Goal: Transaction & Acquisition: Purchase product/service

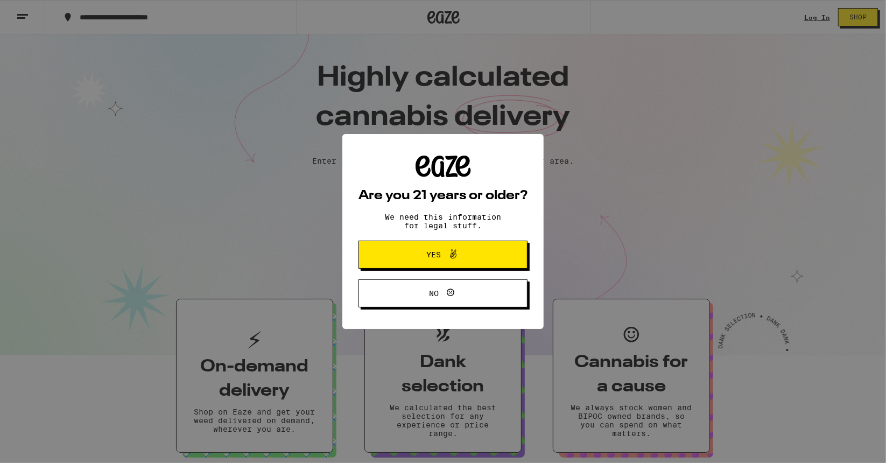
click at [452, 254] on icon at bounding box center [453, 254] width 6 height 9
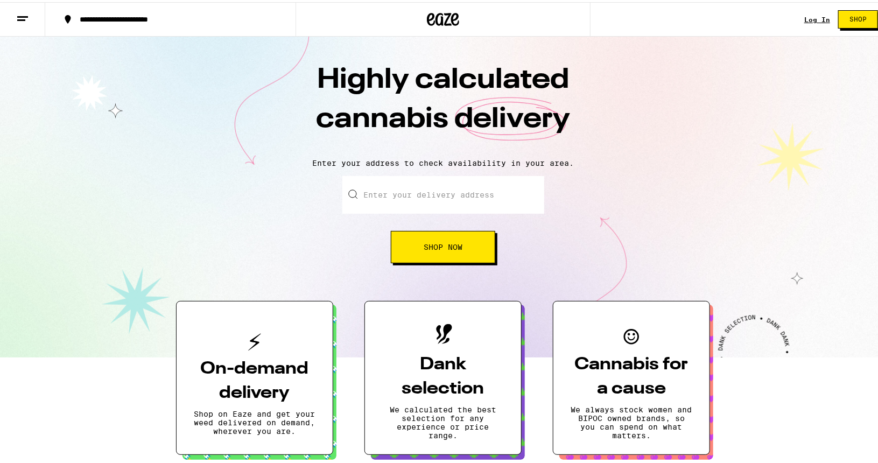
click at [416, 190] on input "Enter your delivery address" at bounding box center [443, 193] width 202 height 38
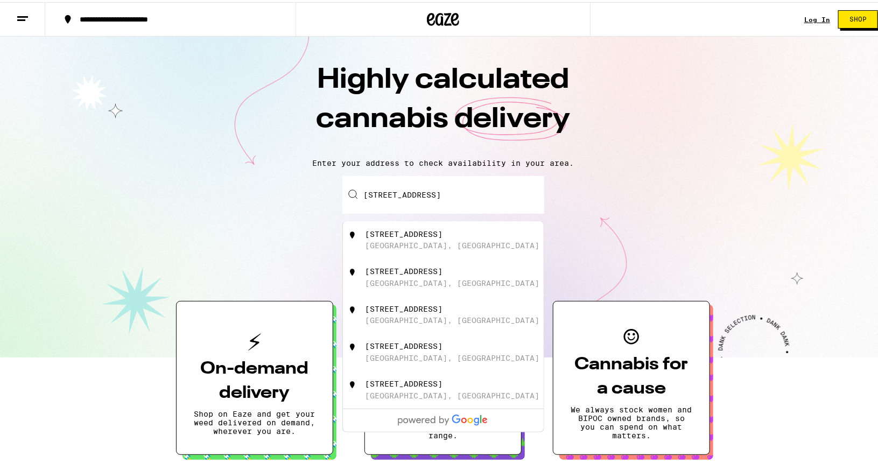
click at [468, 235] on div "5437 3rd Avenue Los Angeles, CA" at bounding box center [461, 238] width 192 height 20
type input "5437 3rd Avenue, Los Angeles, CA"
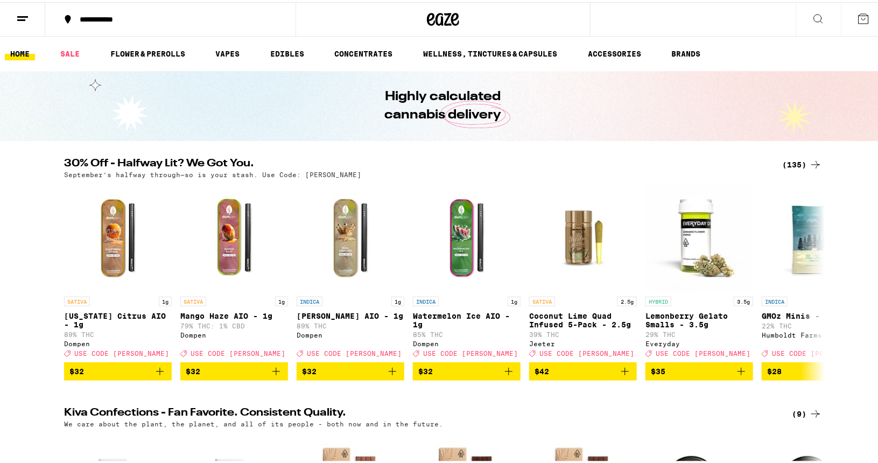
click at [33, 19] on button at bounding box center [22, 18] width 45 height 34
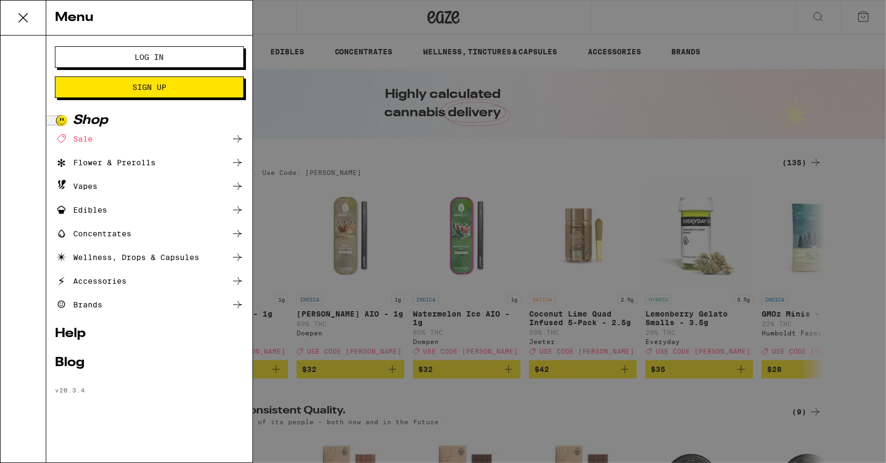
click at [93, 208] on div "Edibles" at bounding box center [81, 209] width 52 height 13
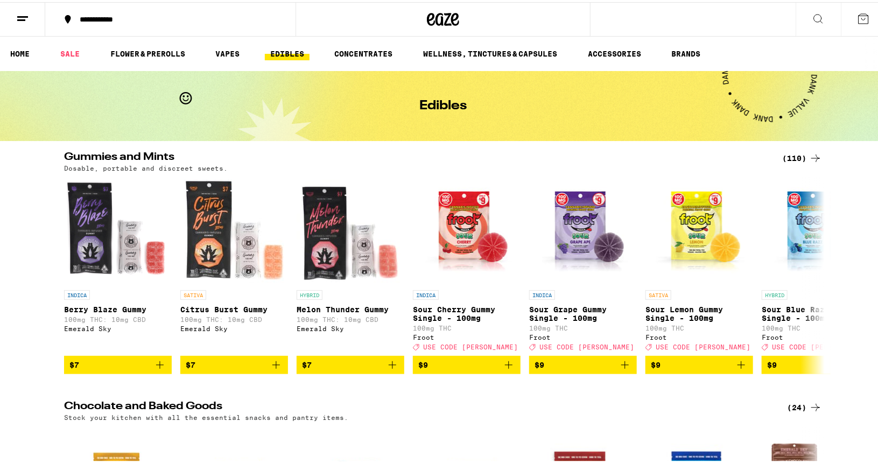
click at [786, 156] on div "(110)" at bounding box center [802, 156] width 40 height 13
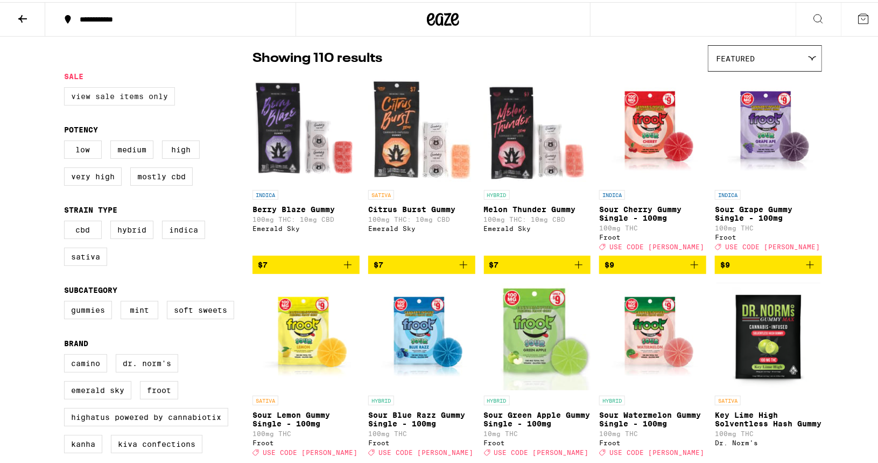
scroll to position [82, 0]
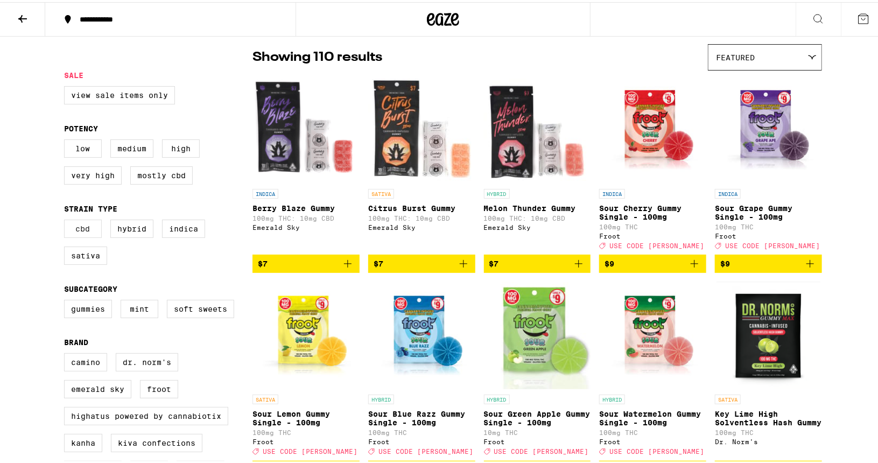
click at [82, 236] on label "CBD" at bounding box center [83, 226] width 38 height 18
click at [67, 220] on input "CBD" at bounding box center [66, 219] width 1 height 1
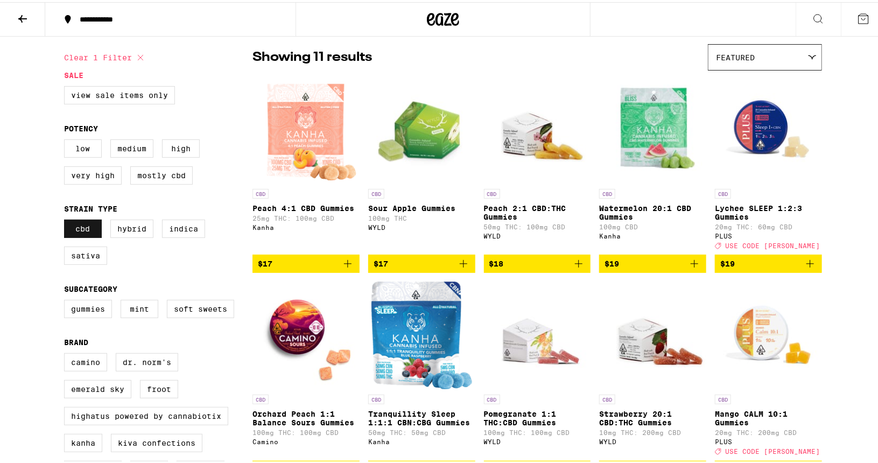
click at [87, 231] on label "CBD" at bounding box center [83, 226] width 38 height 18
click at [67, 220] on input "CBD" at bounding box center [66, 219] width 1 height 1
checkbox input "false"
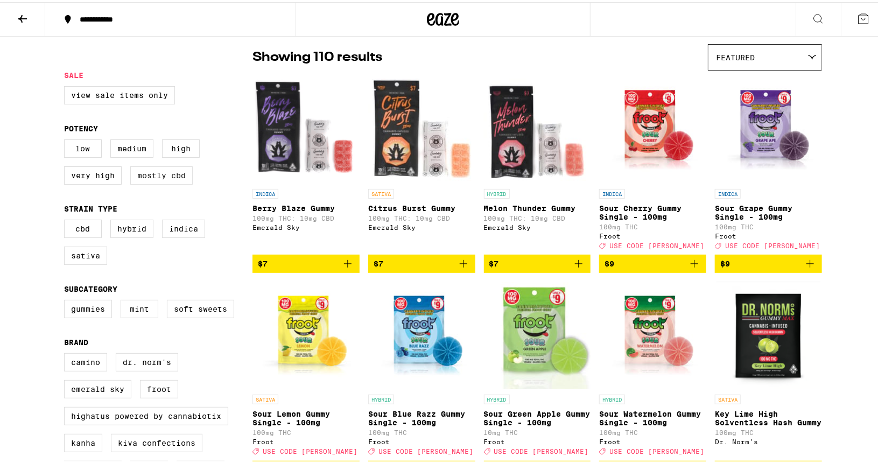
click at [151, 179] on label "Mostly CBD" at bounding box center [161, 173] width 62 height 18
click at [67, 139] on input "Mostly CBD" at bounding box center [66, 139] width 1 height 1
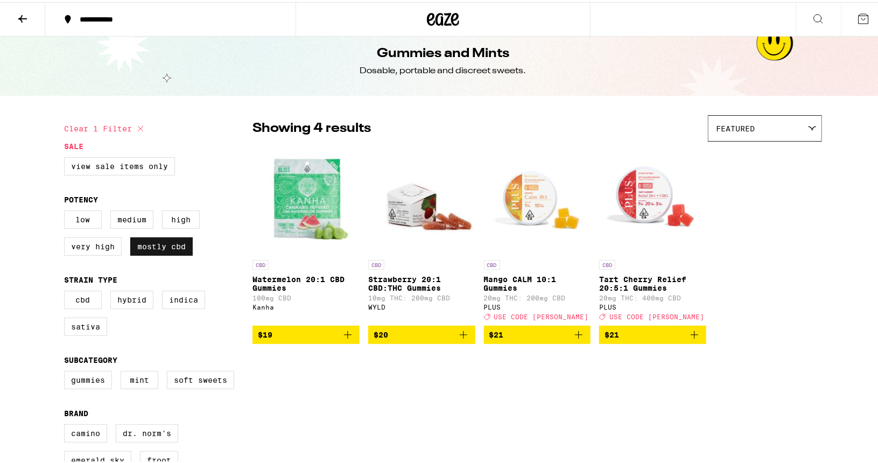
scroll to position [10, 0]
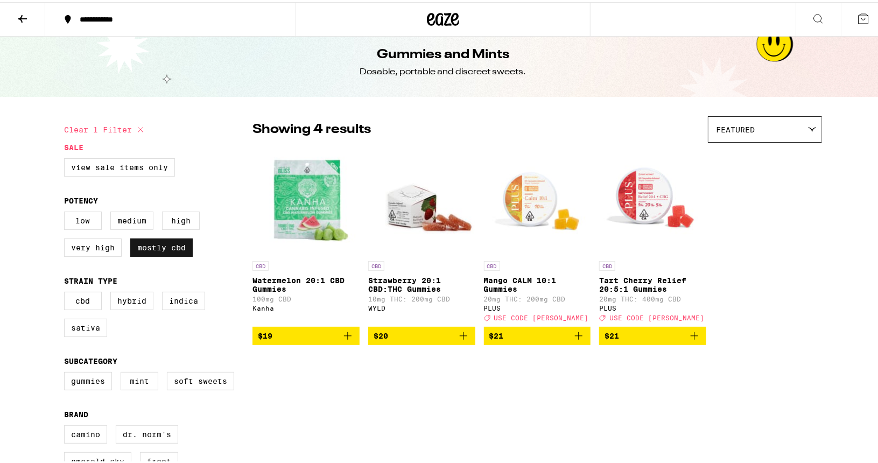
click at [147, 249] on label "Mostly CBD" at bounding box center [161, 245] width 62 height 18
click at [67, 212] on input "Mostly CBD" at bounding box center [66, 211] width 1 height 1
checkbox input "false"
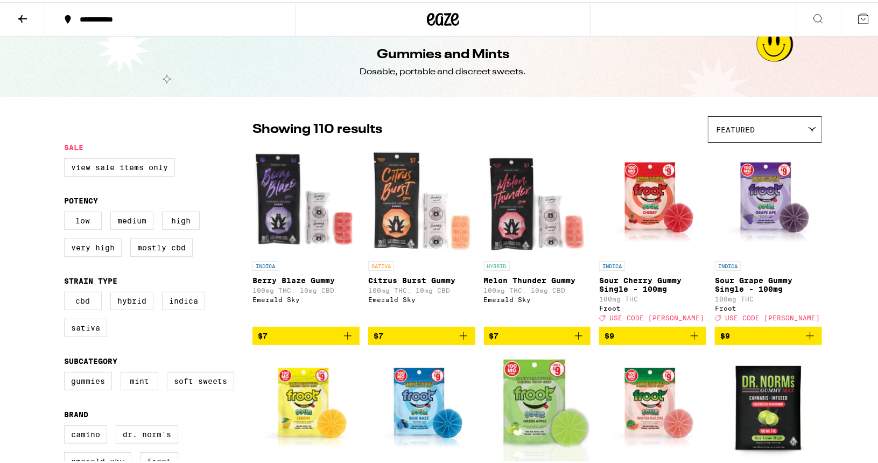
click at [79, 308] on label "CBD" at bounding box center [83, 299] width 38 height 18
click at [67, 292] on input "CBD" at bounding box center [66, 291] width 1 height 1
checkbox input "true"
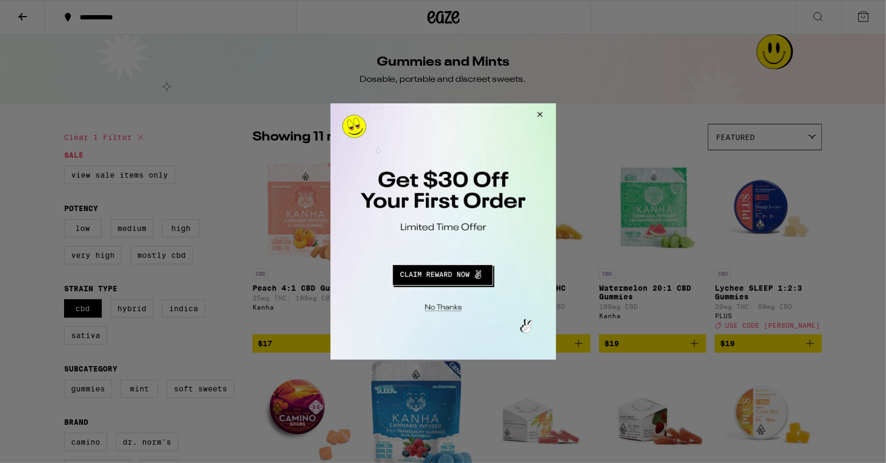
click at [441, 282] on button "Redirect to URL" at bounding box center [441, 273] width 187 height 26
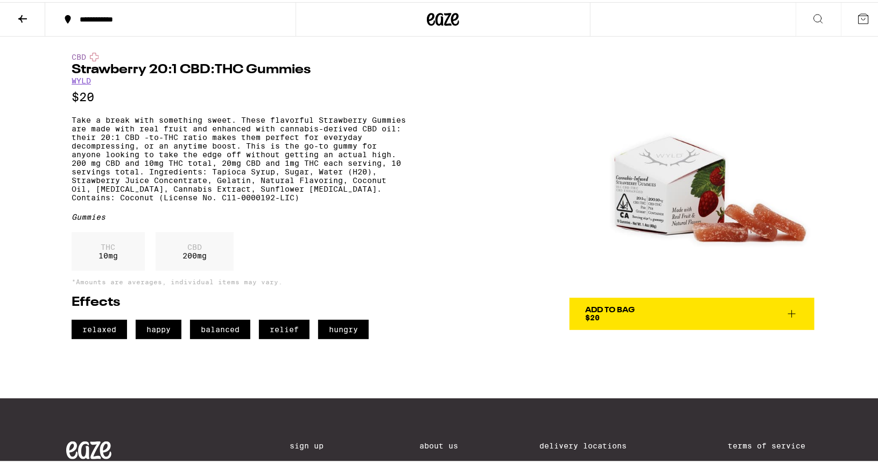
click at [23, 11] on icon at bounding box center [22, 16] width 13 height 13
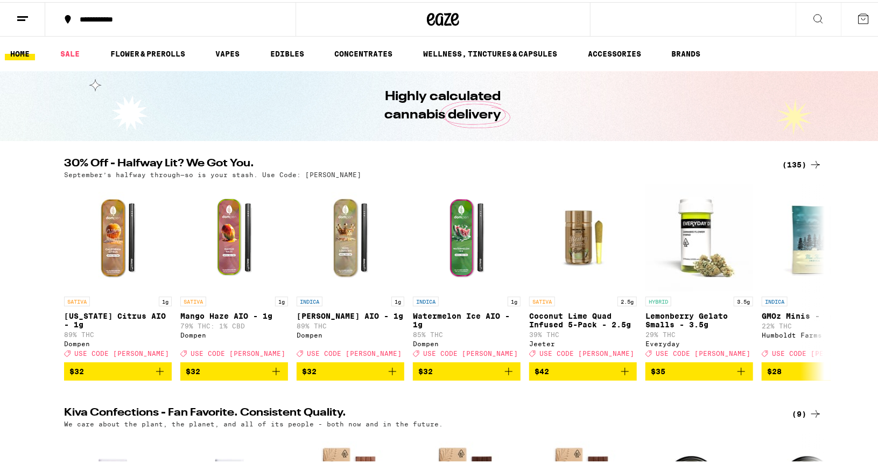
drag, startPoint x: 303, startPoint y: 50, endPoint x: 201, endPoint y: 196, distance: 178.0
click at [303, 50] on link "EDIBLES" at bounding box center [287, 51] width 45 height 13
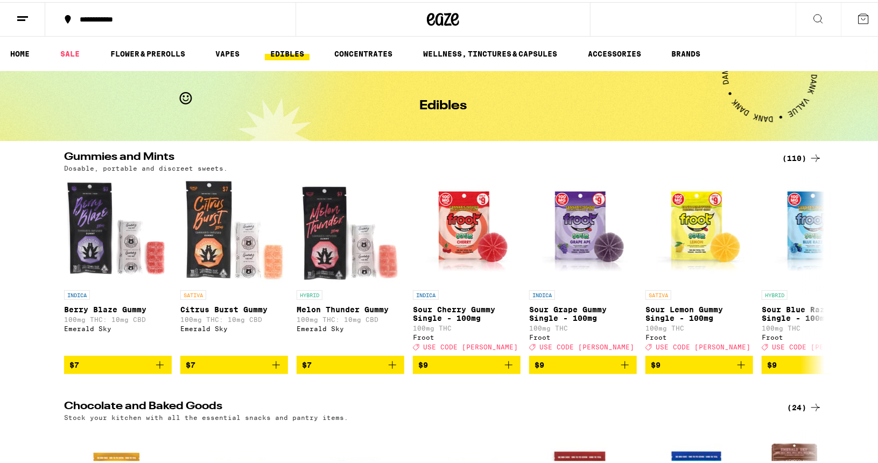
click at [791, 157] on div "(110)" at bounding box center [802, 156] width 40 height 13
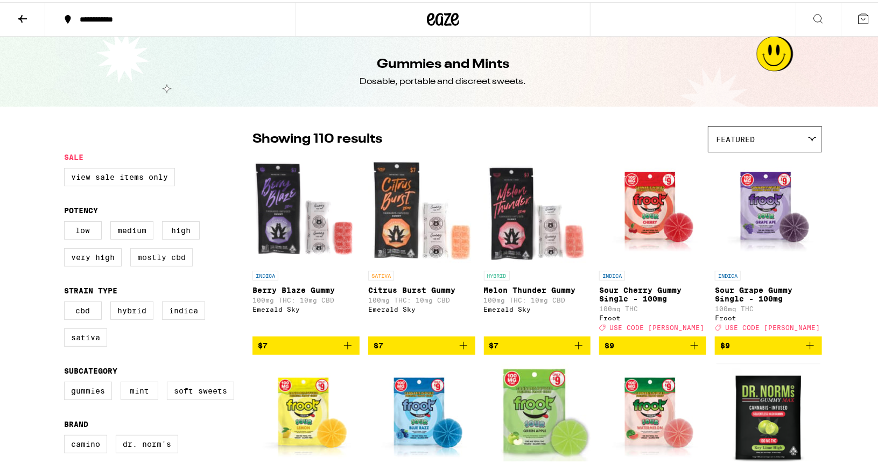
click at [166, 259] on label "Mostly CBD" at bounding box center [161, 255] width 62 height 18
click at [67, 221] on input "Mostly CBD" at bounding box center [66, 221] width 1 height 1
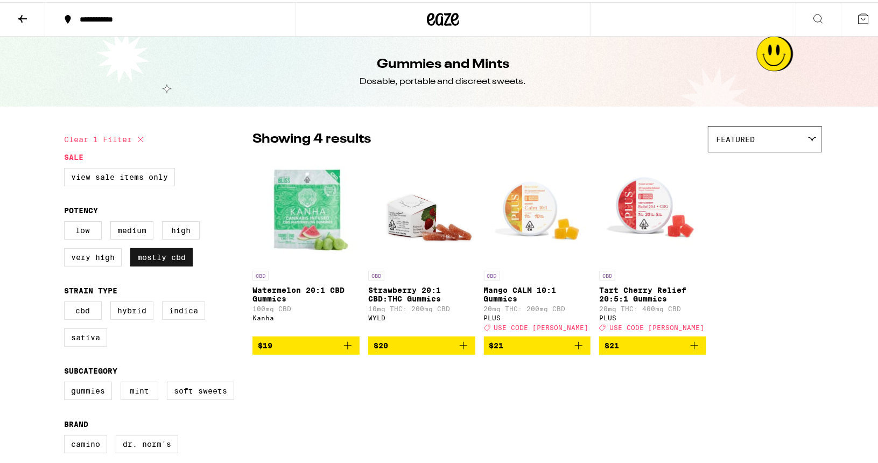
click at [152, 264] on label "Mostly CBD" at bounding box center [161, 255] width 62 height 18
click at [67, 221] on input "Mostly CBD" at bounding box center [66, 221] width 1 height 1
checkbox input "false"
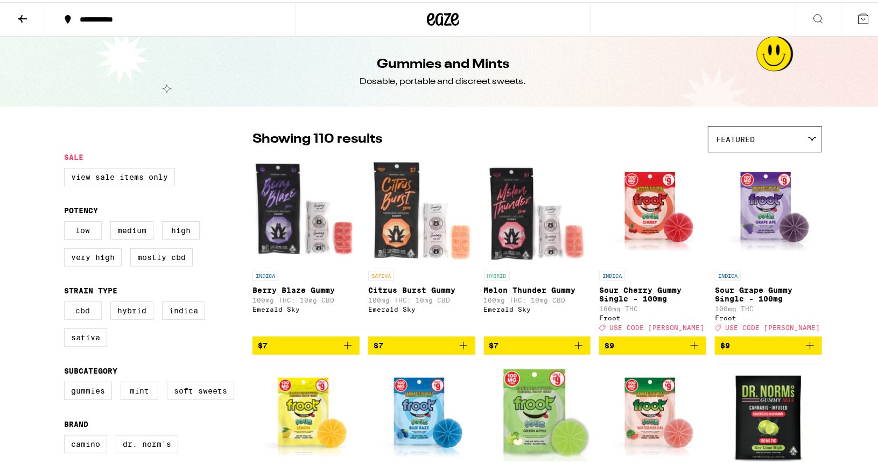
click at [86, 312] on label "CBD" at bounding box center [83, 308] width 38 height 18
click at [67, 301] on input "CBD" at bounding box center [66, 301] width 1 height 1
checkbox input "true"
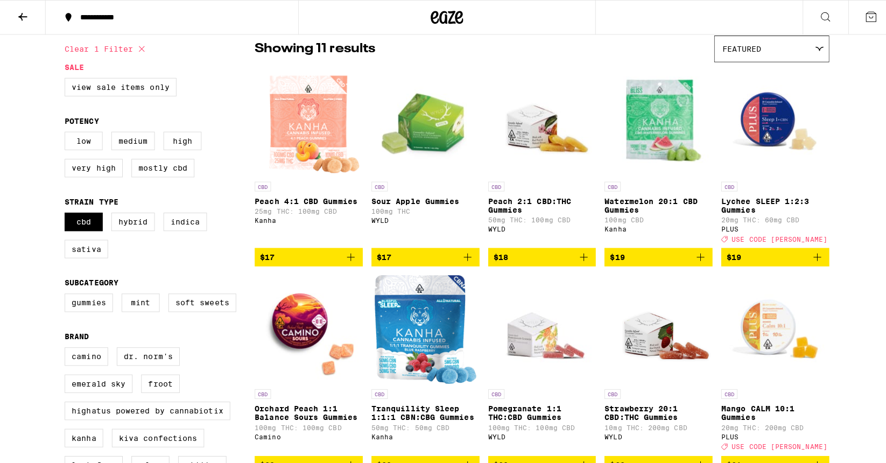
scroll to position [83, 0]
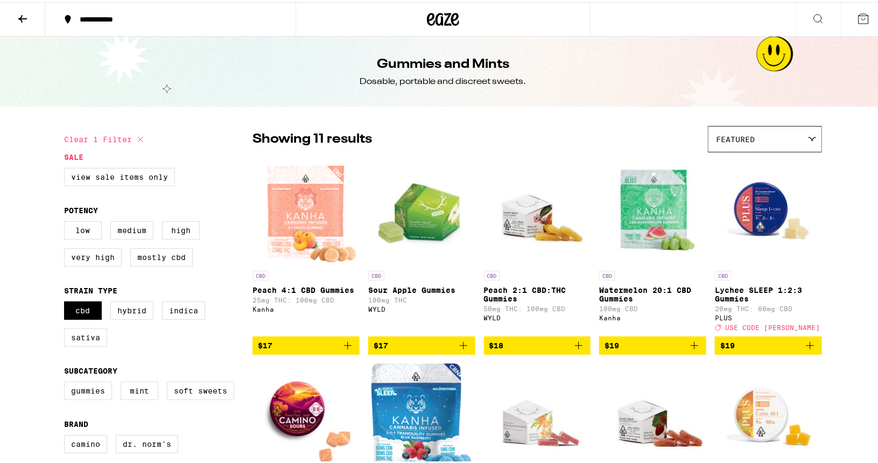
click at [138, 136] on icon at bounding box center [140, 137] width 13 height 13
checkbox input "false"
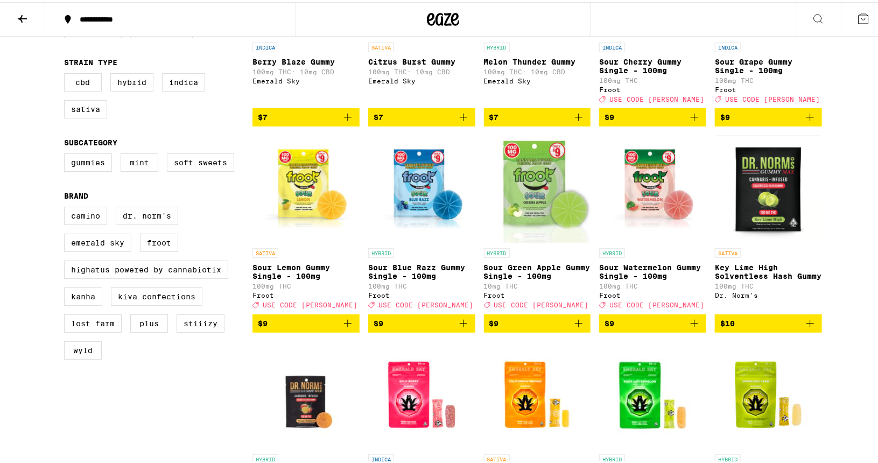
scroll to position [227, 0]
